Goal: Check status: Check status

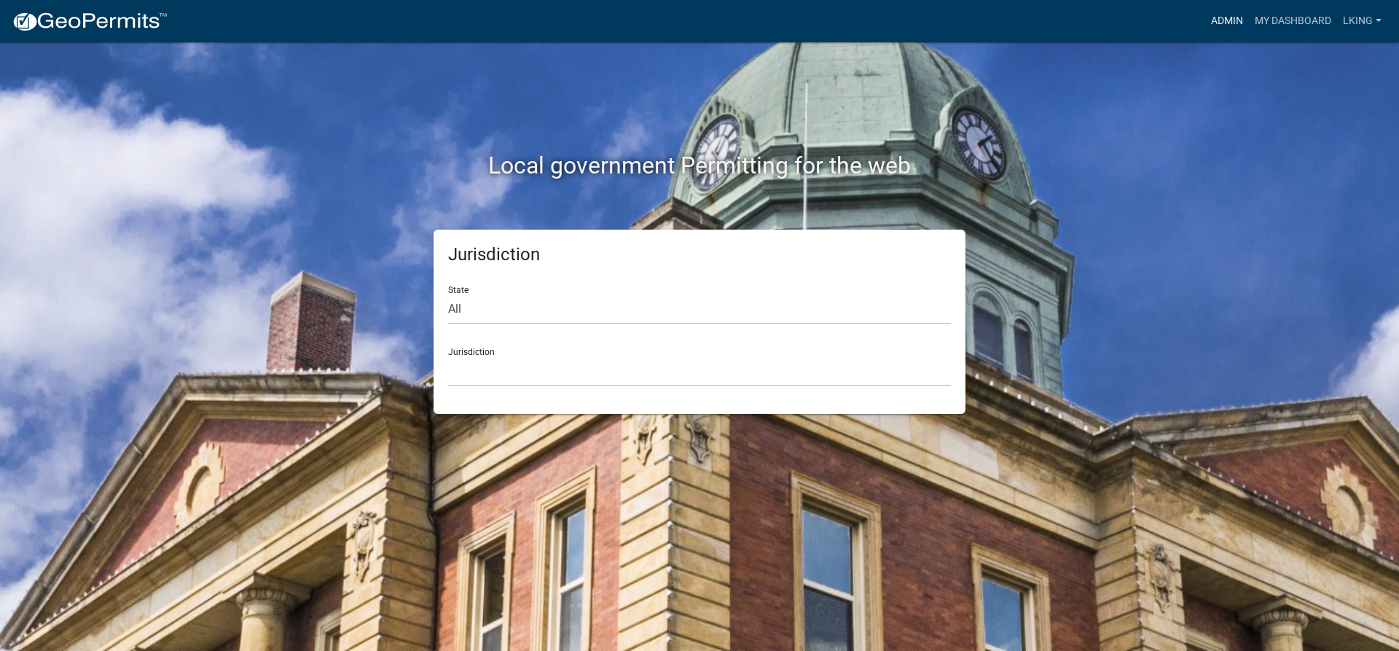
click at [1229, 18] on link "Admin" at bounding box center [1227, 21] width 44 height 28
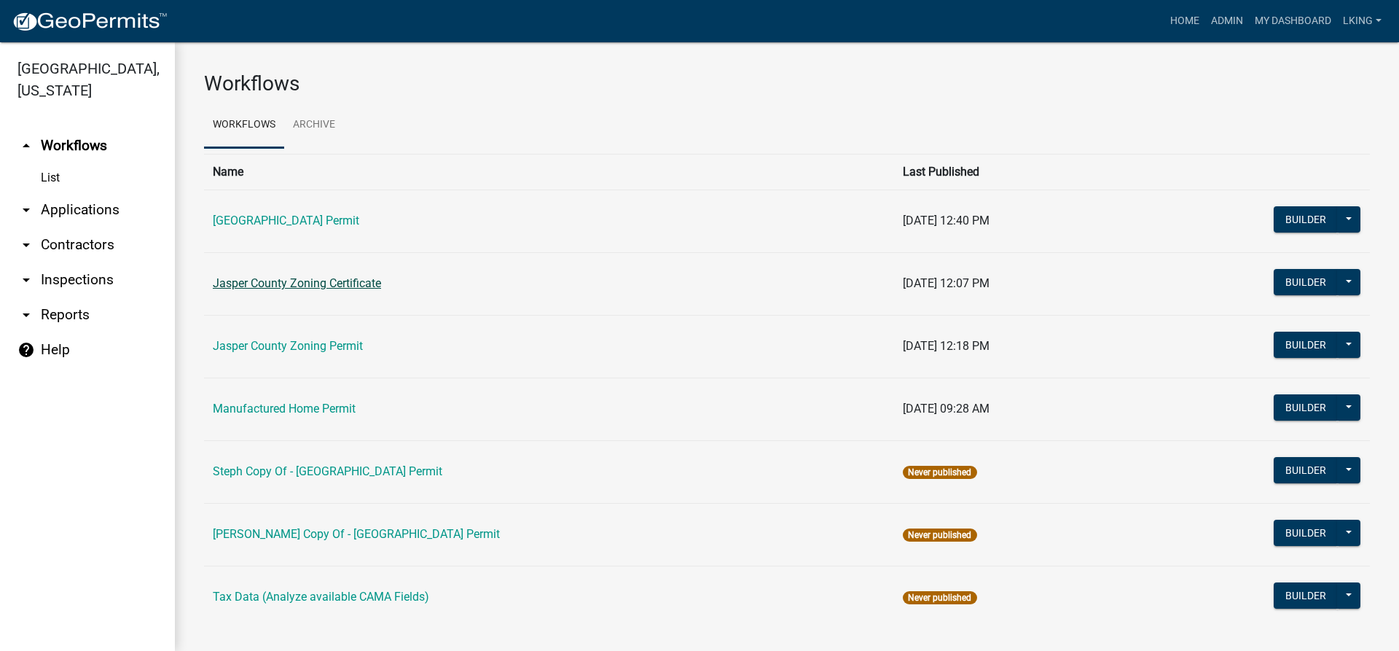
click at [280, 283] on link "Jasper County Zoning Certificate" at bounding box center [297, 283] width 168 height 14
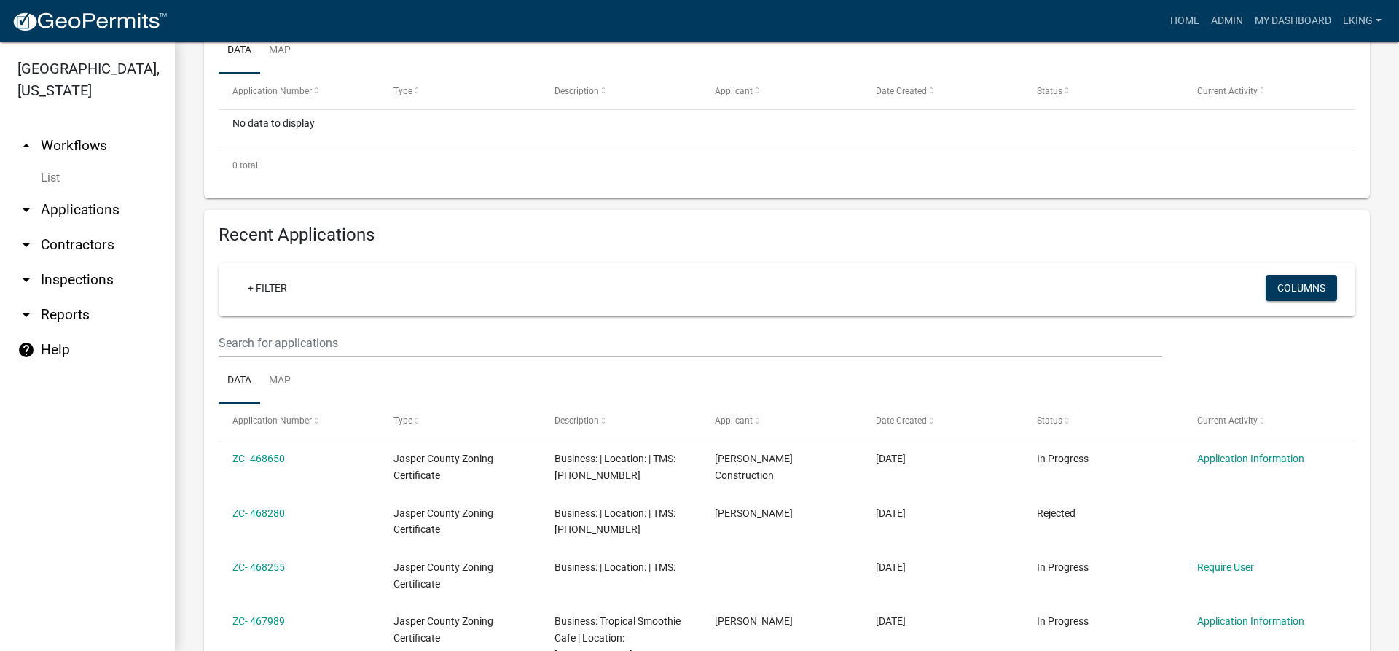
scroll to position [364, 0]
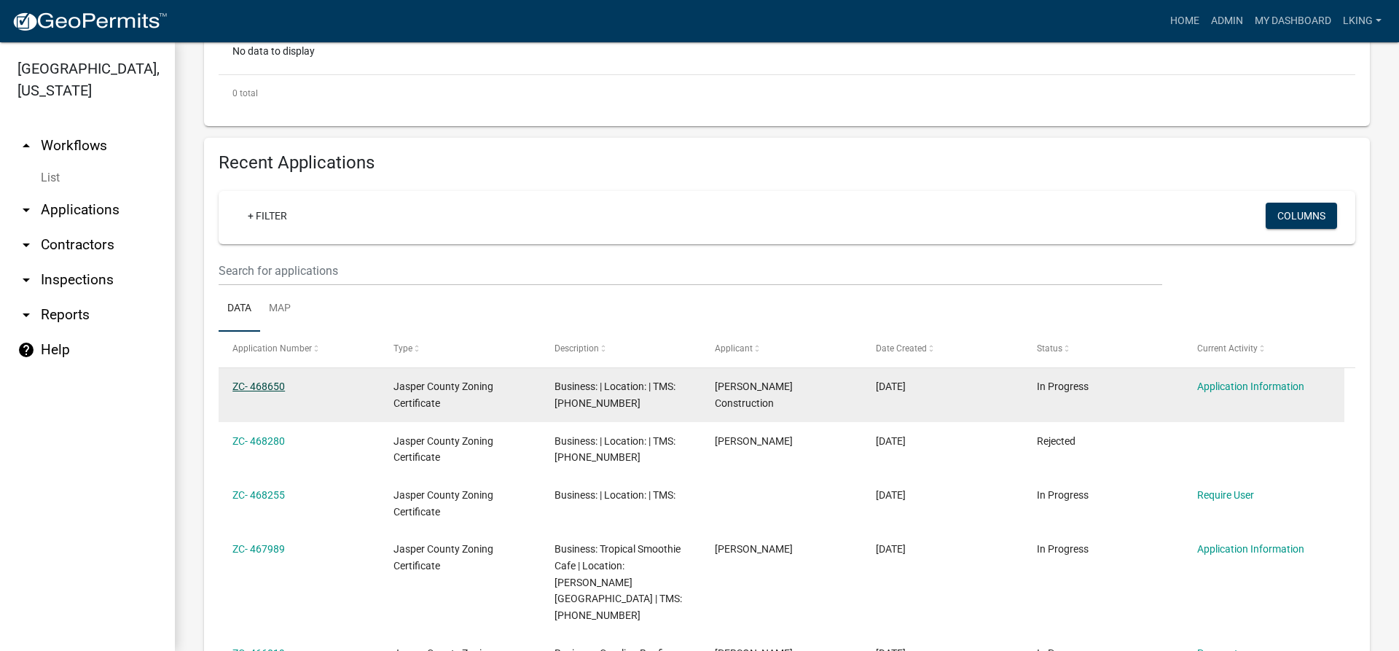
click at [252, 388] on link "ZC- 468650" at bounding box center [258, 386] width 52 height 12
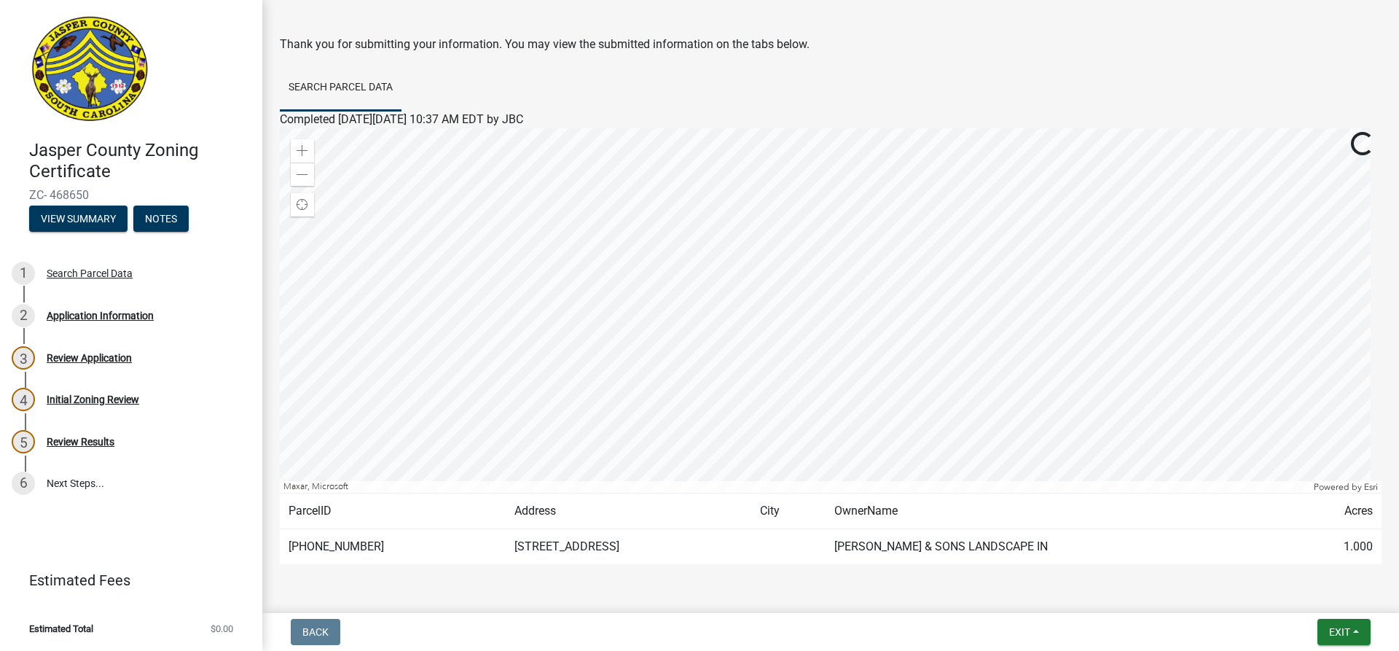
scroll to position [89, 0]
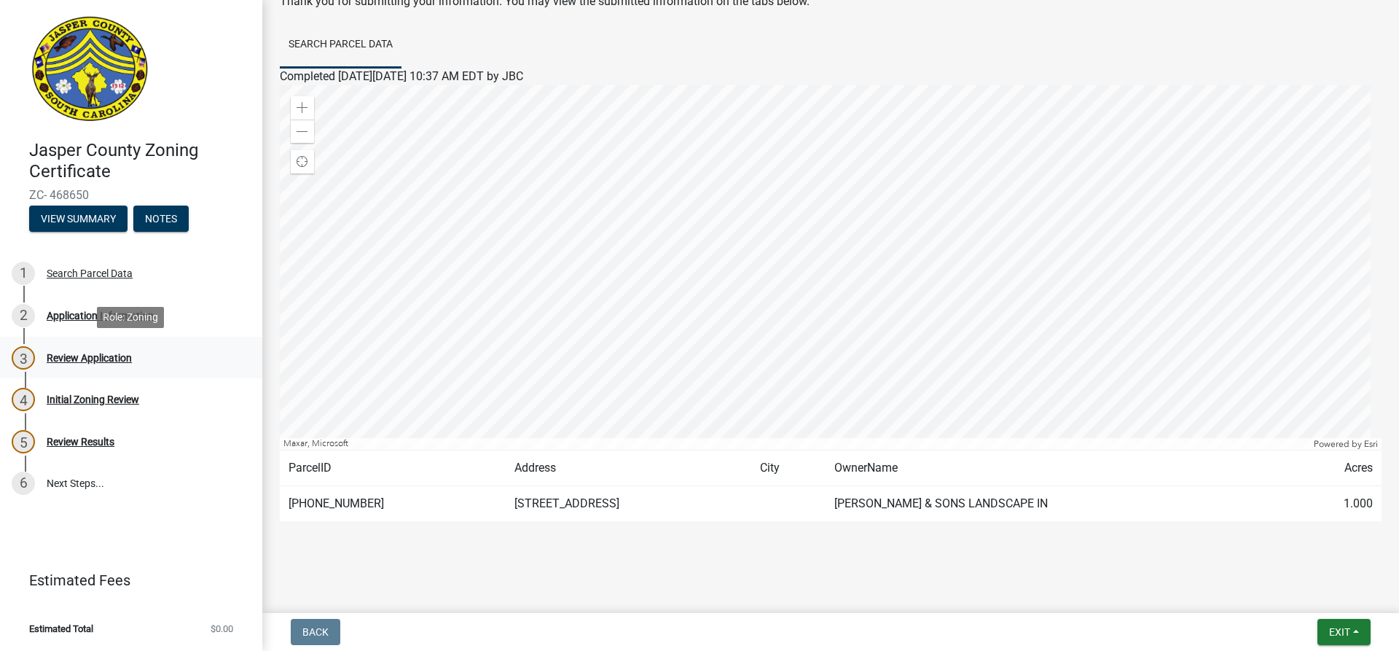
click at [65, 358] on div "Review Application" at bounding box center [89, 358] width 85 height 10
click at [90, 315] on div "Application Information" at bounding box center [100, 315] width 107 height 10
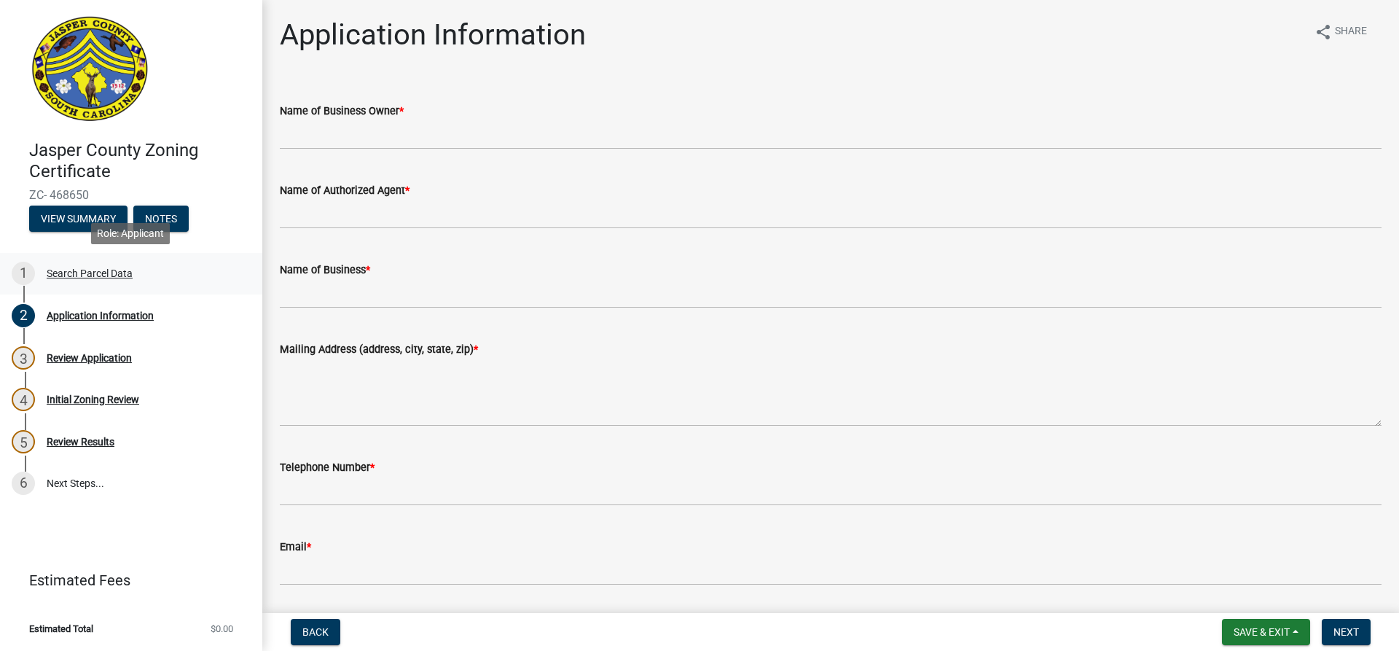
click at [83, 270] on div "Search Parcel Data" at bounding box center [90, 273] width 86 height 10
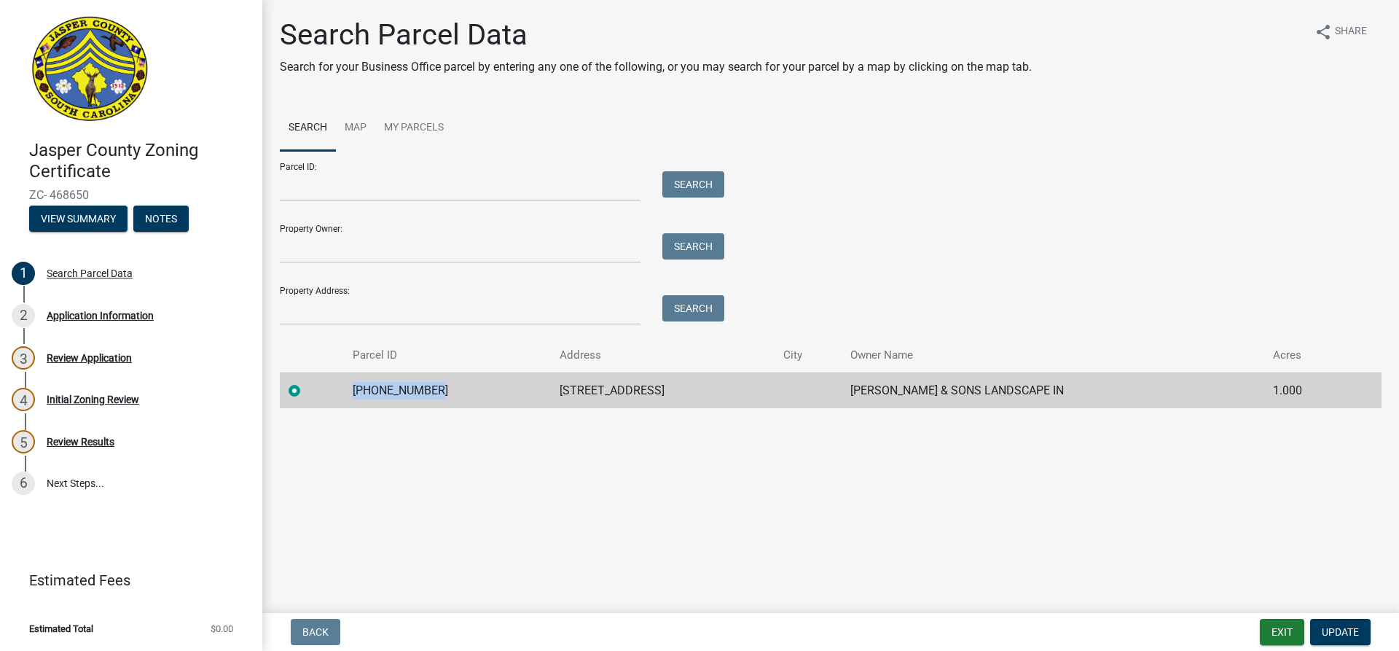
drag, startPoint x: 430, startPoint y: 389, endPoint x: 357, endPoint y: 387, distance: 72.9
click at [357, 387] on td "[PHONE_NUMBER]" at bounding box center [447, 390] width 207 height 36
copy td "[PHONE_NUMBER]"
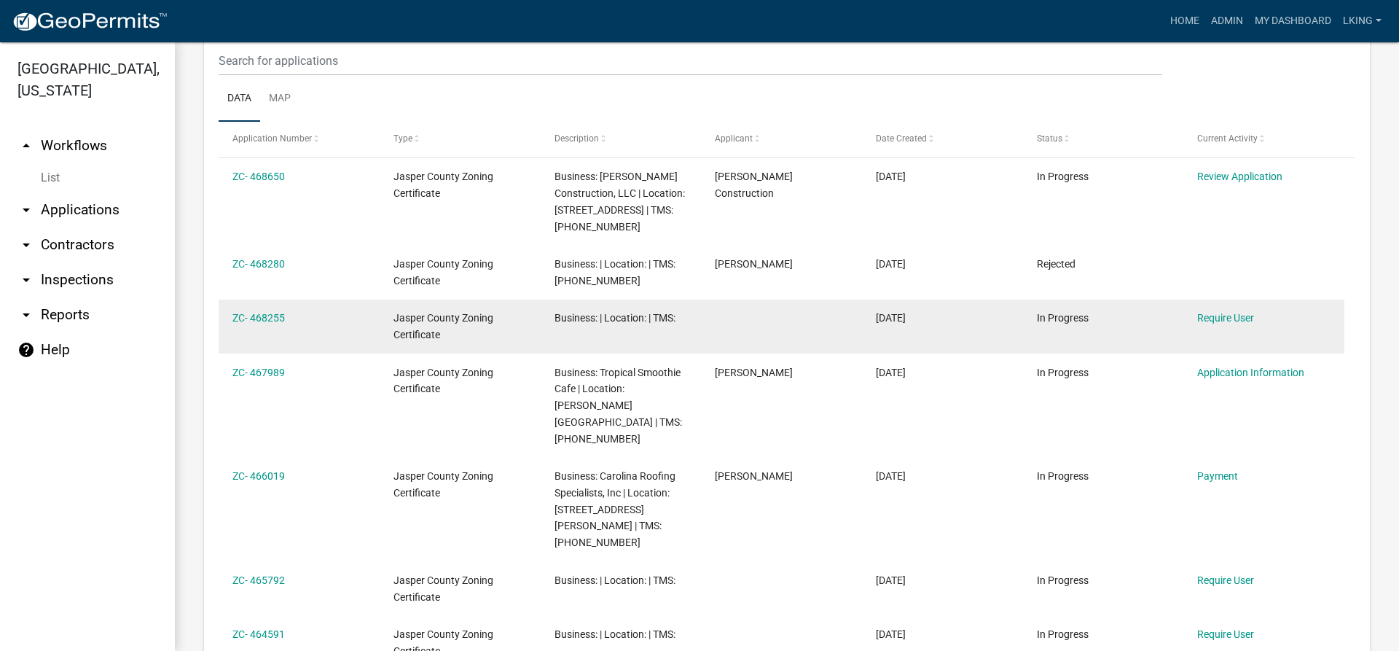
scroll to position [583, 0]
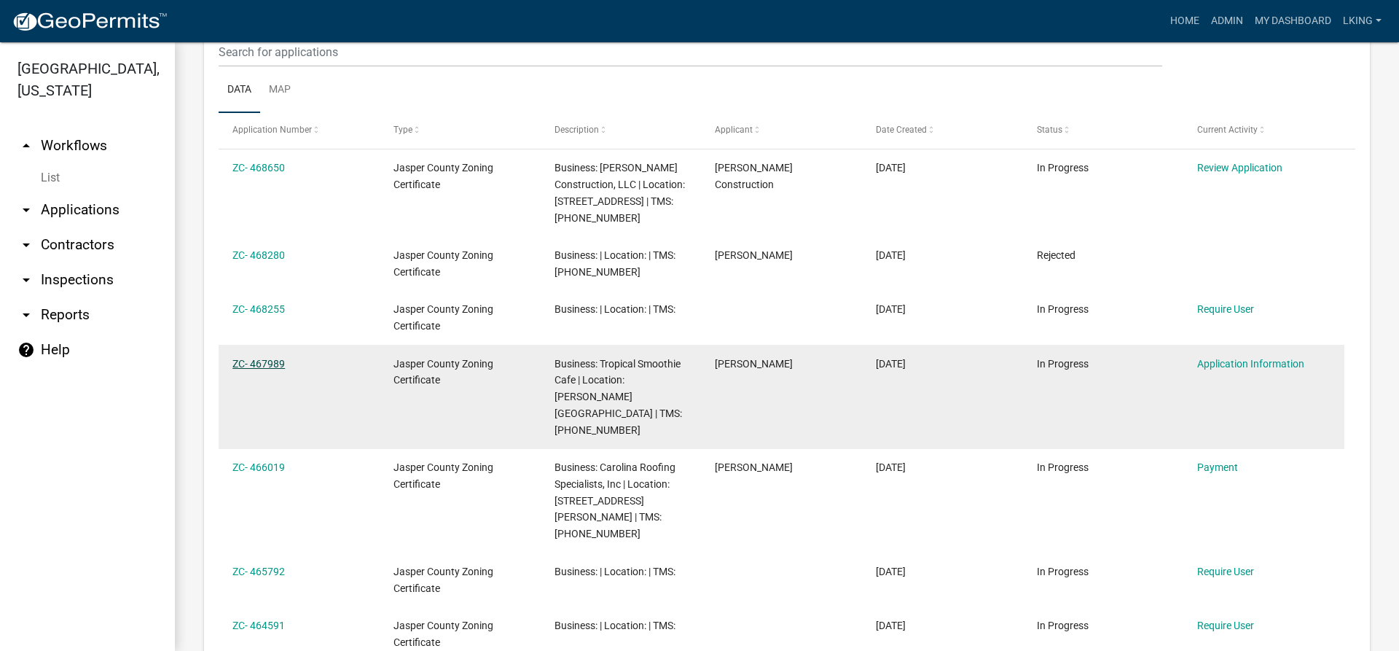
click at [264, 363] on link "ZC- 467989" at bounding box center [258, 364] width 52 height 12
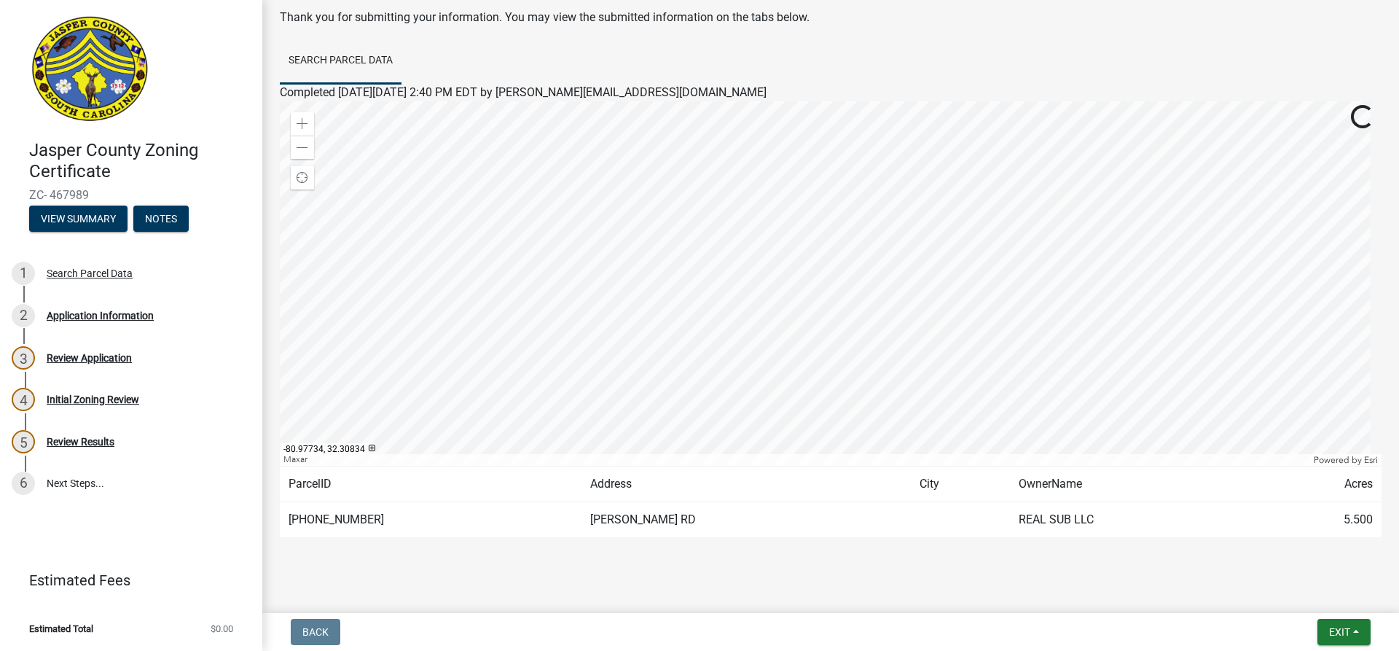
scroll to position [89, 0]
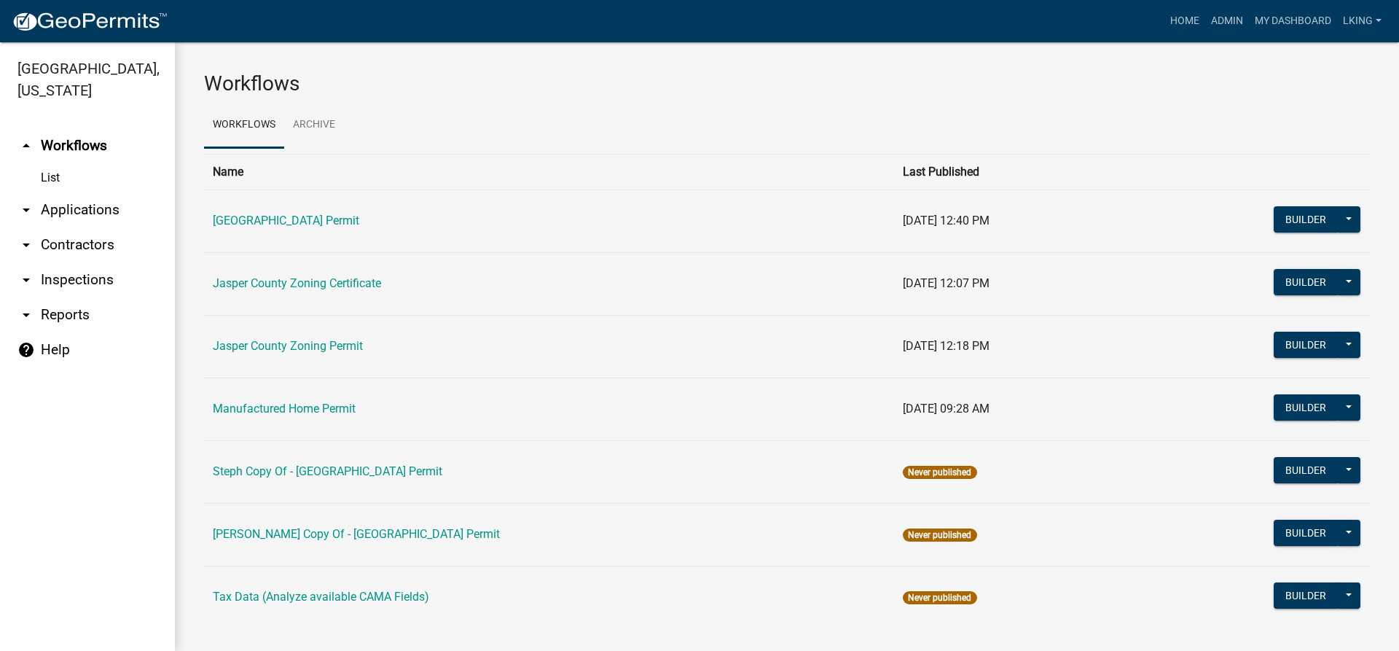
click at [313, 278] on link "Jasper County Zoning Certificate" at bounding box center [297, 283] width 168 height 14
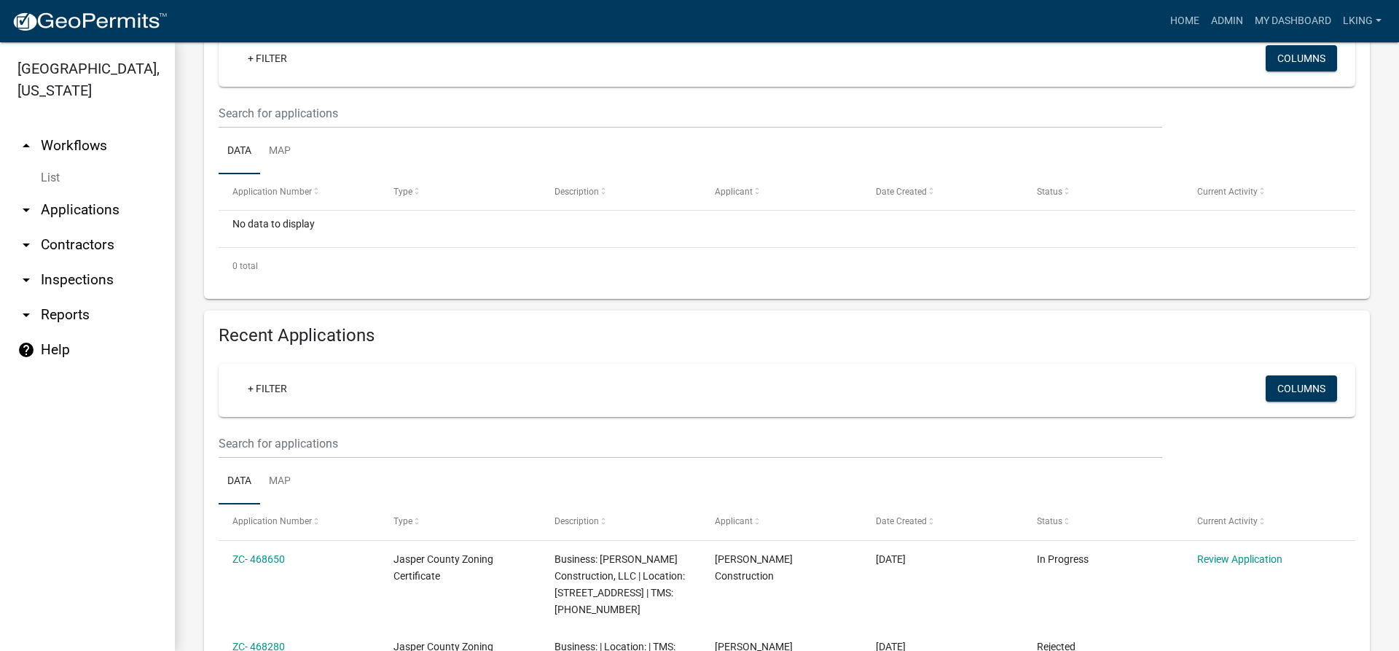
scroll to position [219, 0]
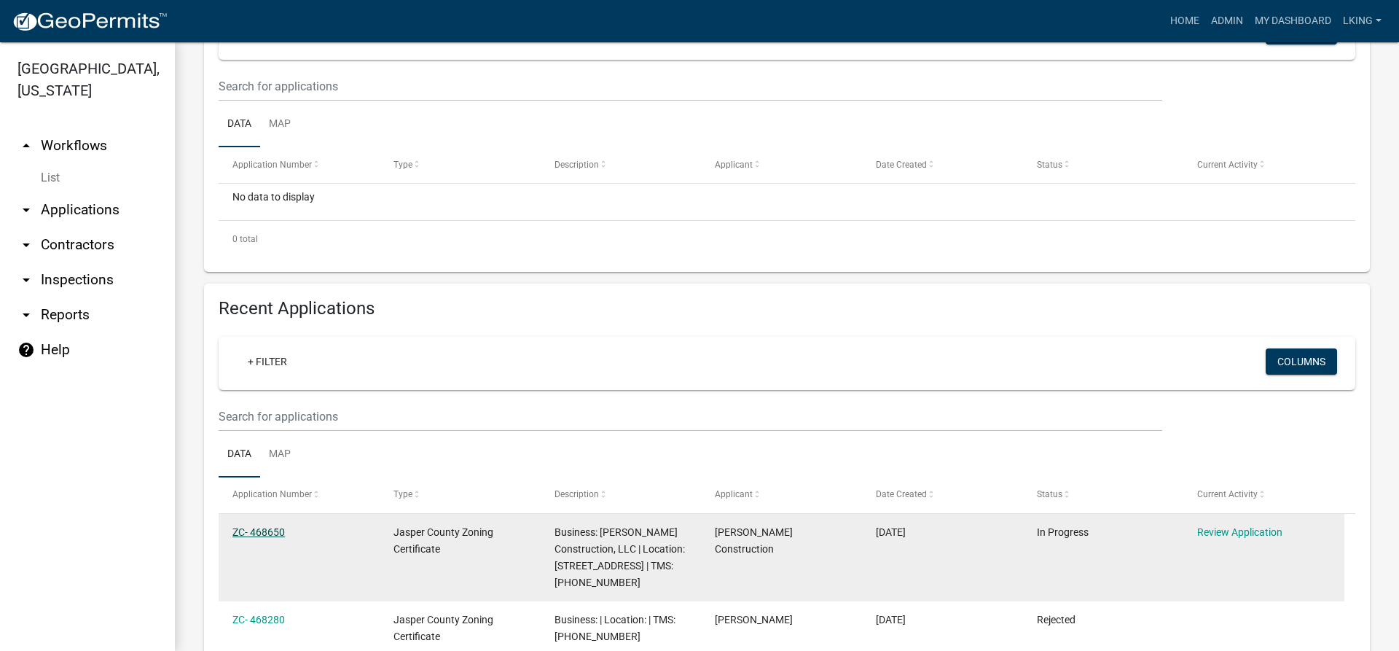
click at [255, 527] on link "ZC- 468650" at bounding box center [258, 532] width 52 height 12
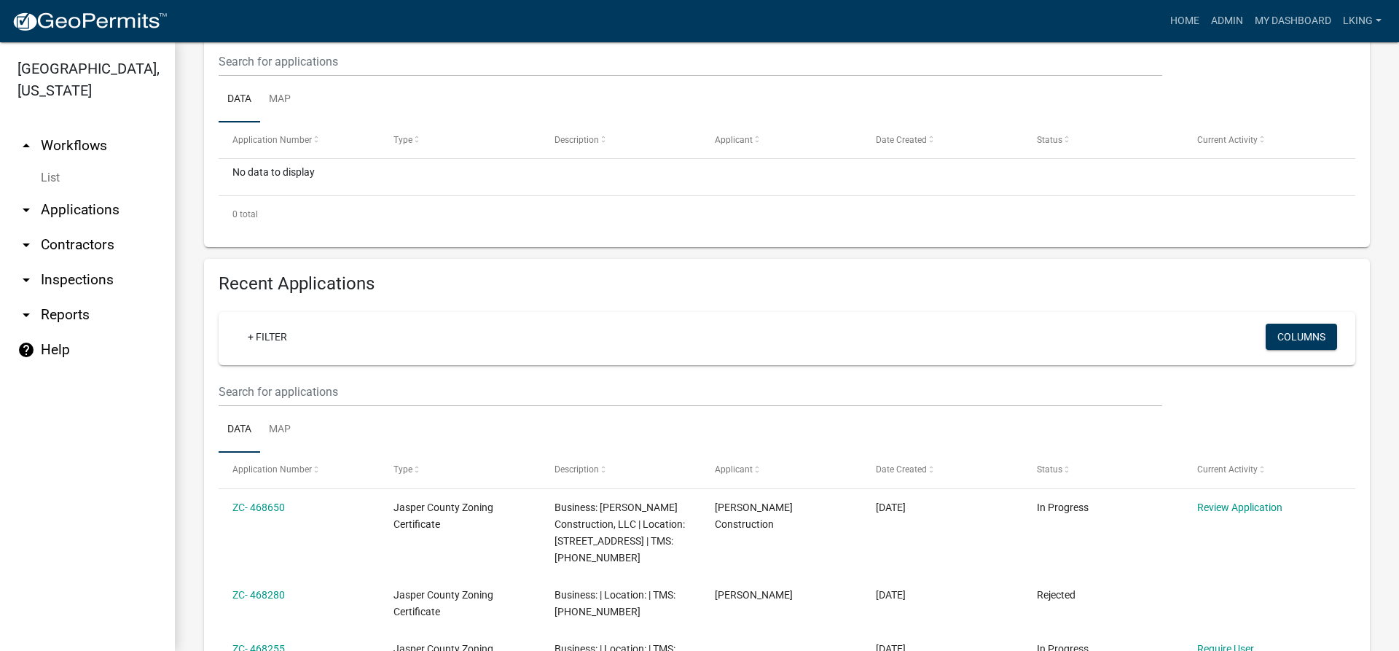
scroll to position [219, 0]
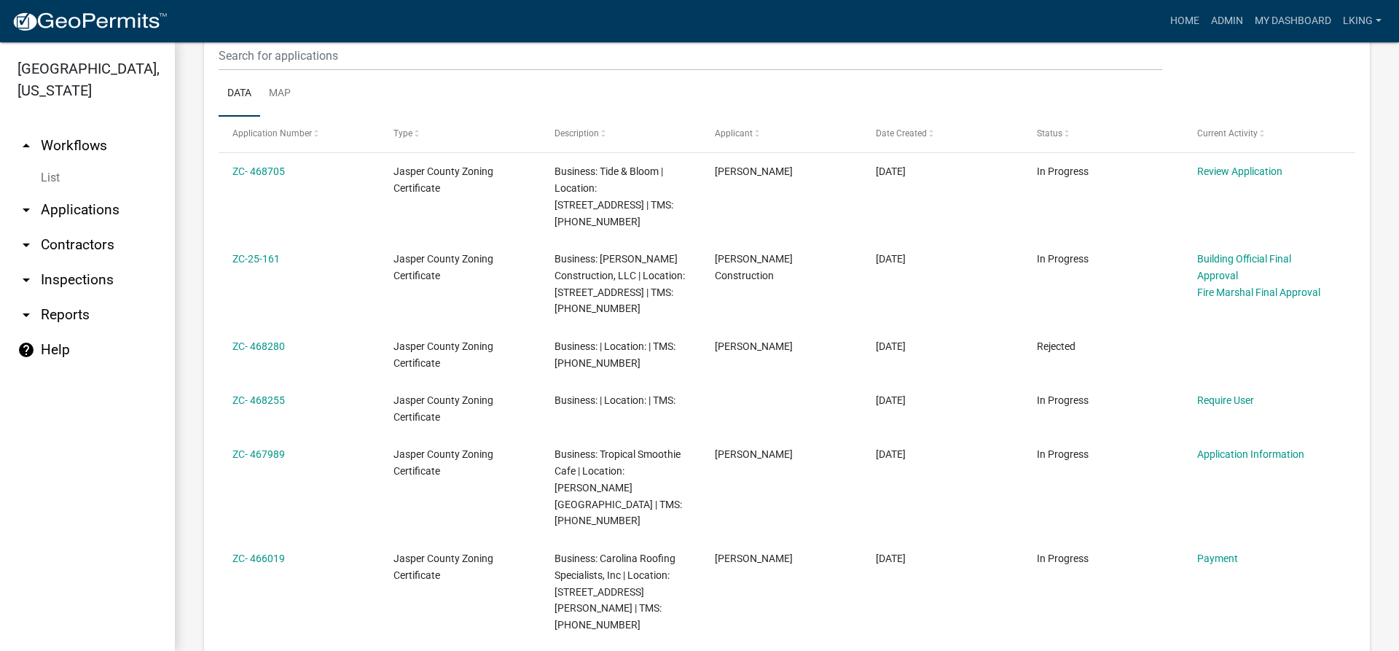
scroll to position [583, 0]
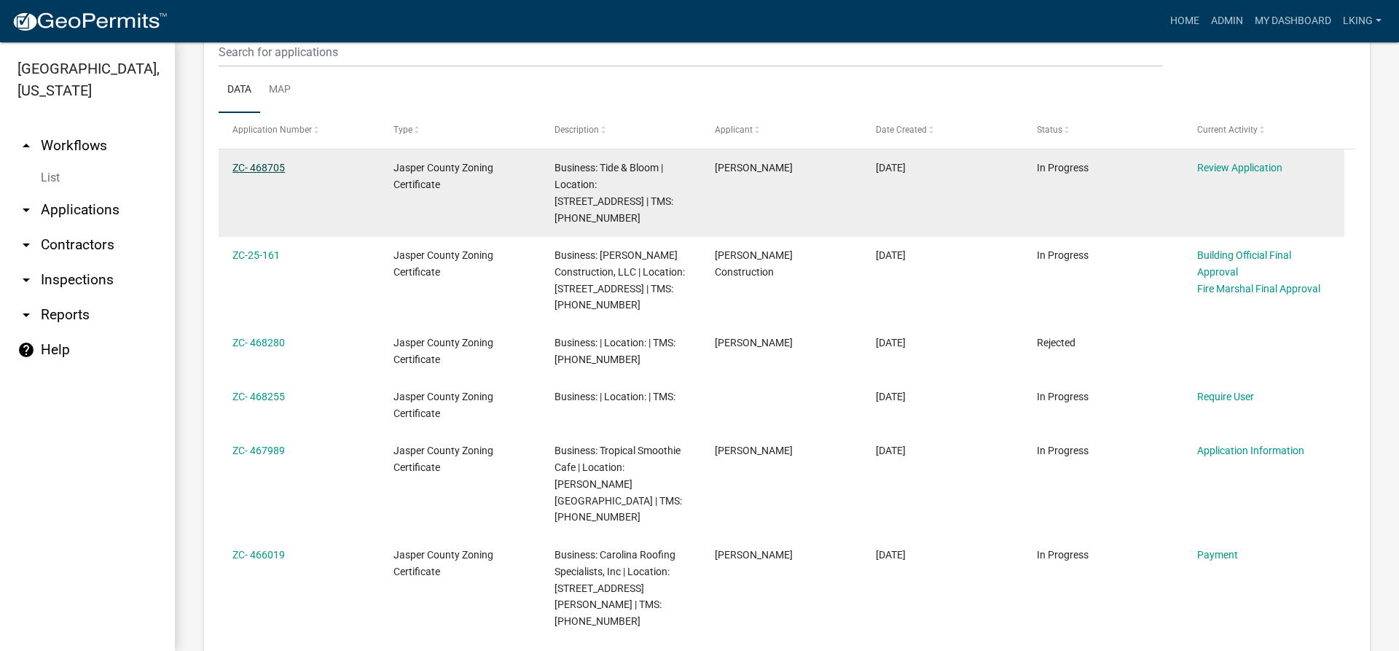
click at [264, 168] on link "ZC- 468705" at bounding box center [258, 168] width 52 height 12
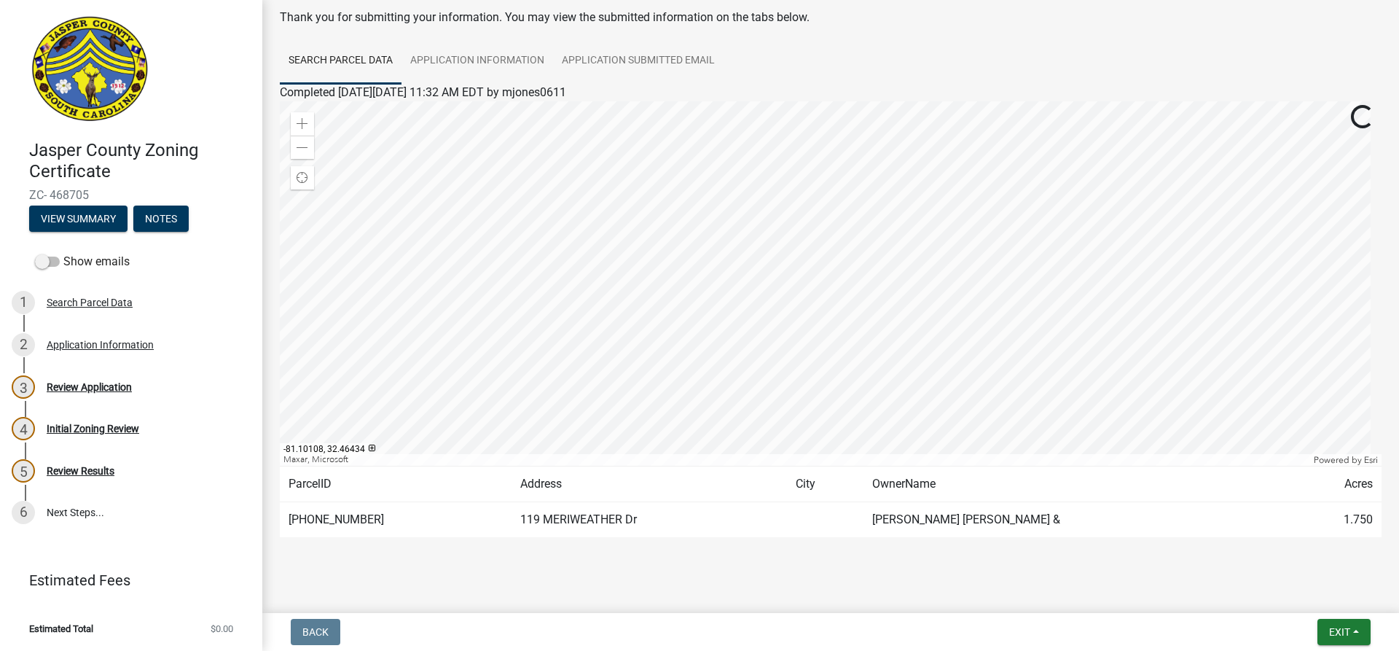
scroll to position [89, 0]
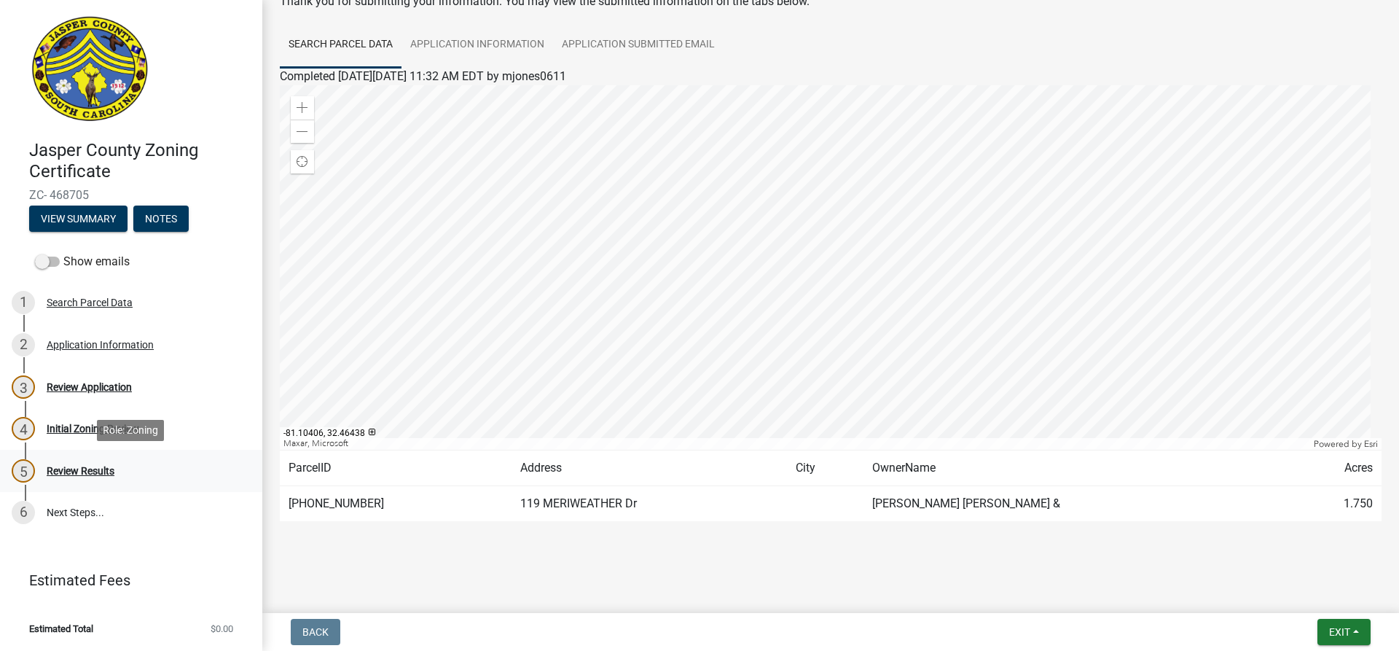
click at [109, 468] on div "Review Results" at bounding box center [81, 470] width 68 height 10
click at [71, 476] on div "5 Review Results" at bounding box center [125, 470] width 227 height 23
